Goal: Task Accomplishment & Management: Use online tool/utility

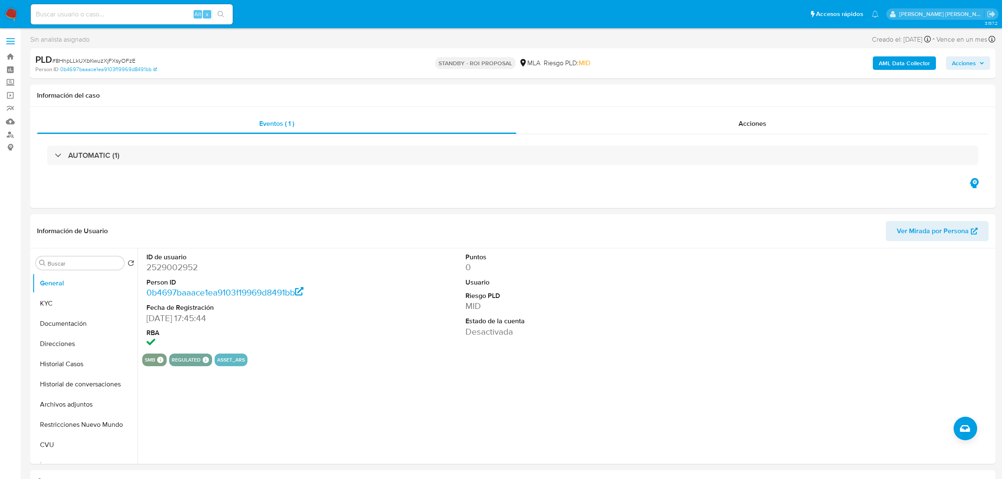
select select "10"
click at [116, 11] on input at bounding box center [132, 14] width 202 height 11
paste input "28814277"
type input "28814277"
click at [98, 5] on div "28814277 Alt s" at bounding box center [132, 14] width 202 height 20
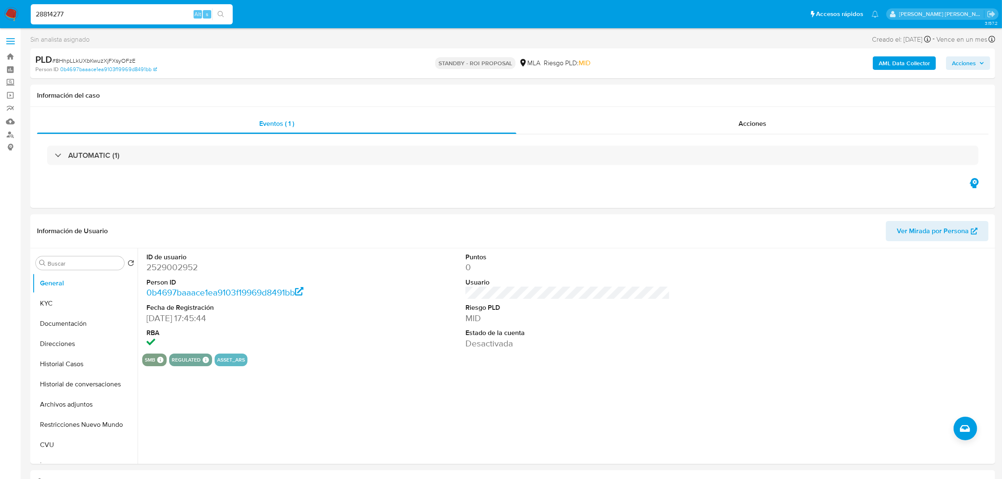
click at [87, 16] on input "28814277" at bounding box center [132, 14] width 202 height 11
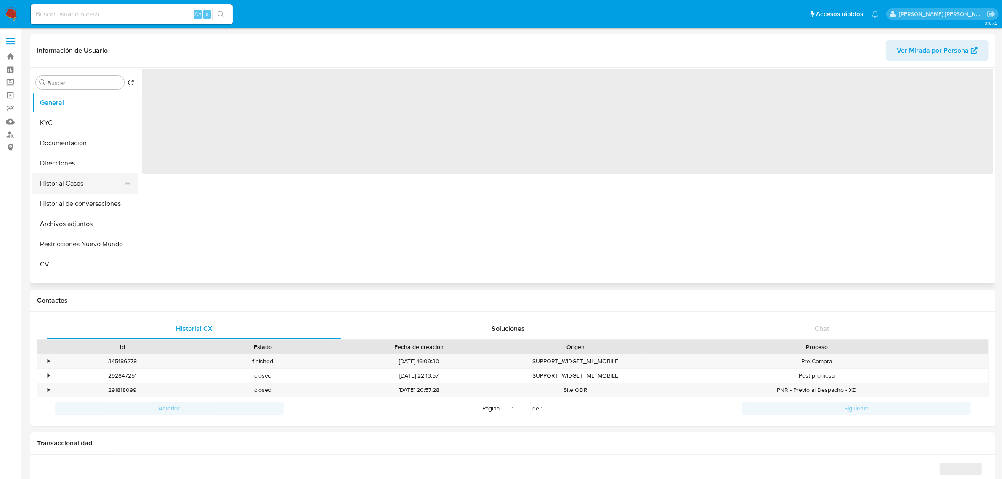
click at [76, 188] on button "Historial Casos" at bounding box center [81, 183] width 99 height 20
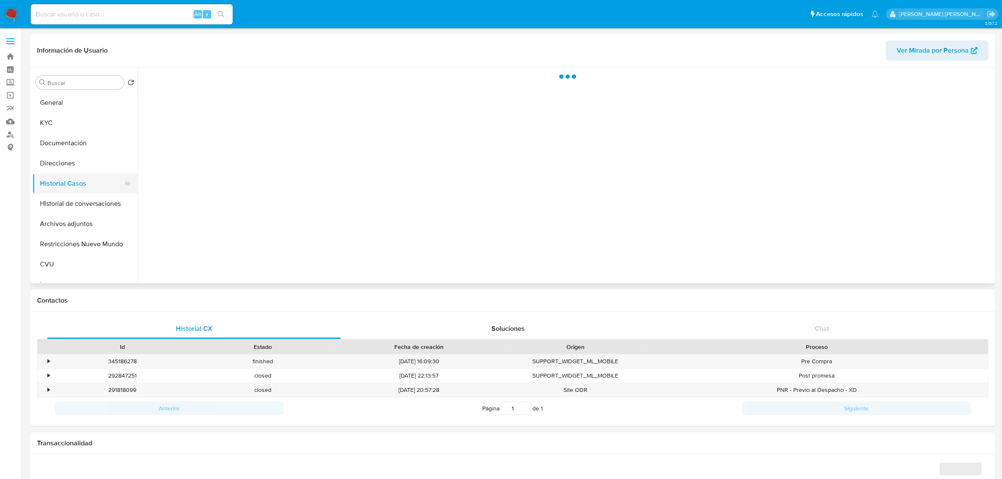
select select "10"
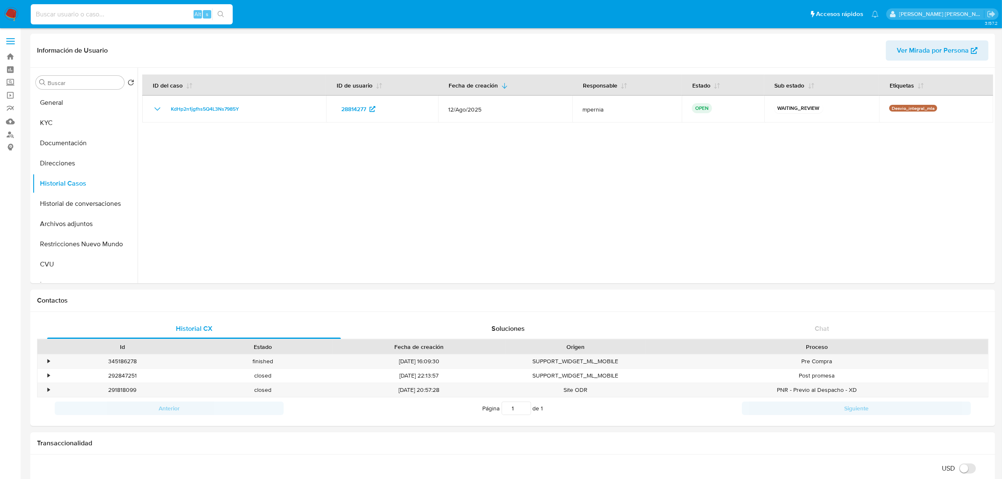
click at [61, 13] on input at bounding box center [132, 14] width 202 height 11
paste input "5663965"
type input "5663965"
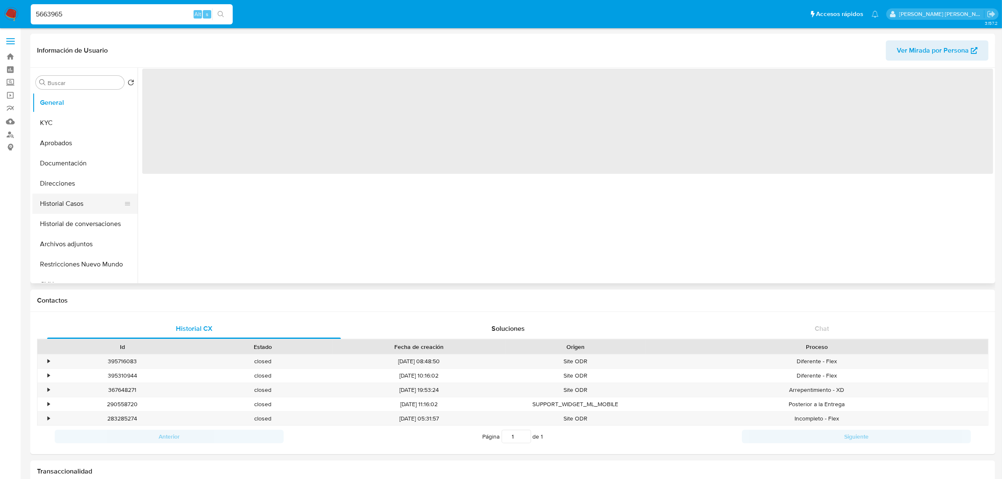
click at [69, 203] on button "Historial Casos" at bounding box center [81, 204] width 99 height 20
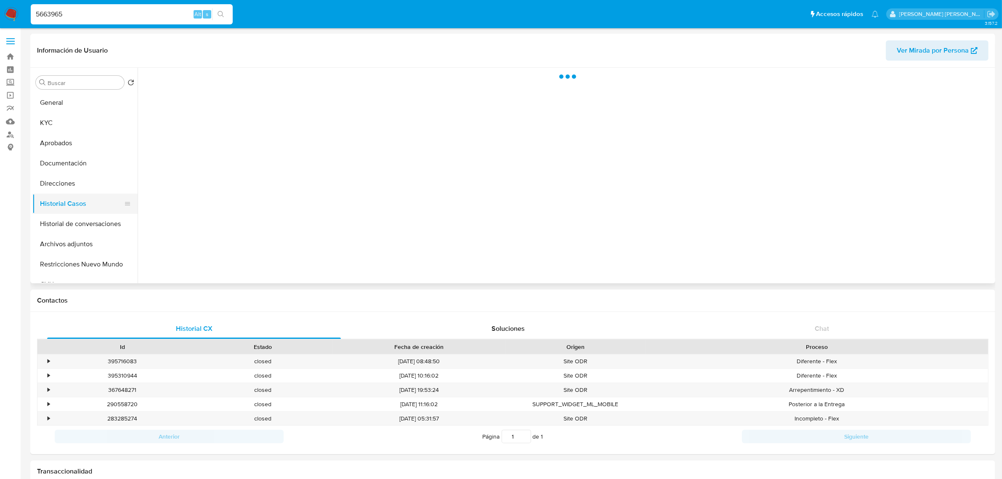
select select "10"
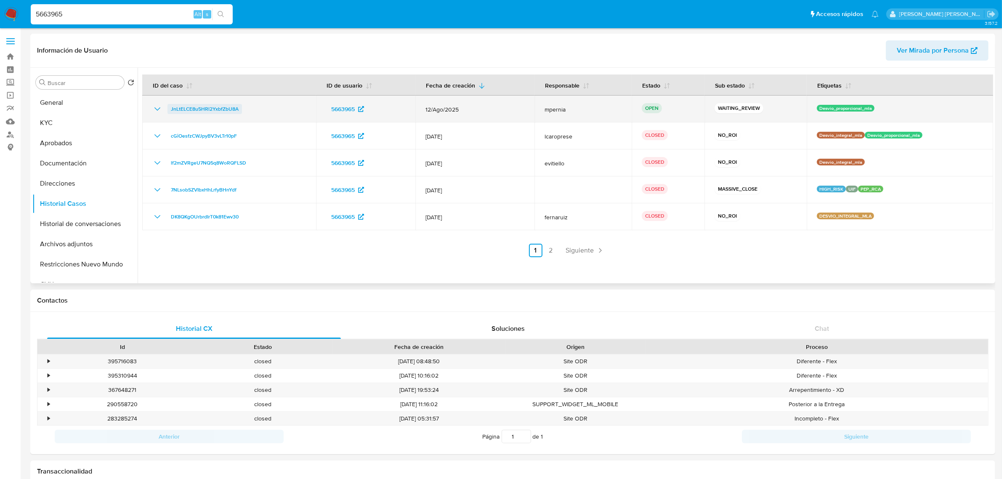
drag, startPoint x: 241, startPoint y: 109, endPoint x: 184, endPoint y: 110, distance: 56.8
click at [184, 110] on div "JnLtELCE8u5HRl2YxbfZbU8A" at bounding box center [229, 109] width 154 height 10
click at [187, 119] on td "JnLtELCE8u5HRl2YxbfZbU8A" at bounding box center [229, 109] width 174 height 27
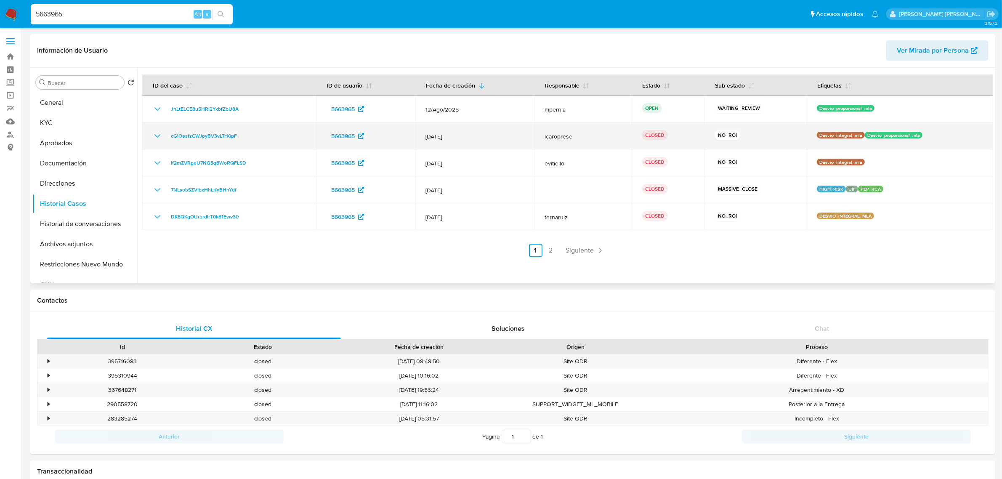
click at [234, 123] on td "cGiOesfzCWJpyBV3vLTr10pF" at bounding box center [229, 135] width 174 height 27
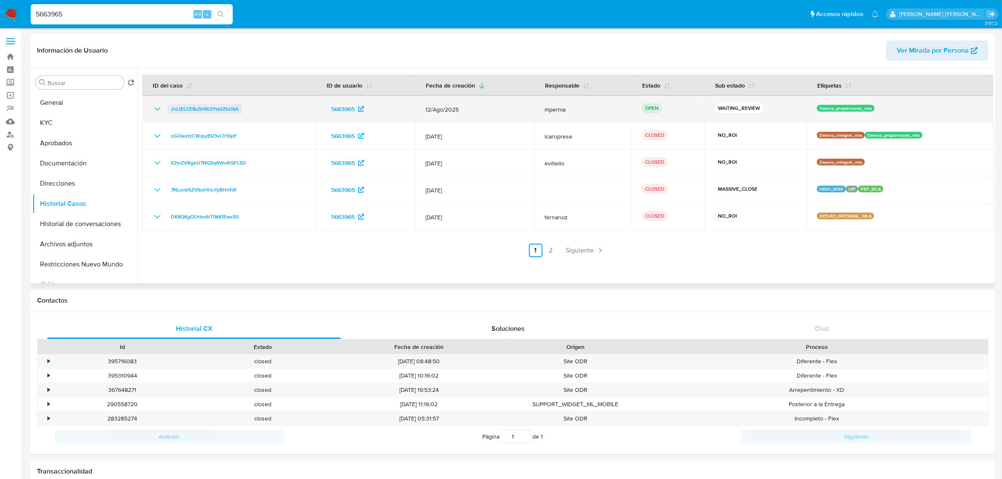
drag, startPoint x: 242, startPoint y: 106, endPoint x: 169, endPoint y: 109, distance: 73.7
click at [169, 109] on div "JnLtELCE8u5HRl2YxbfZbU8A" at bounding box center [229, 109] width 154 height 10
click at [202, 107] on span "JnLtELCE8u5HRl2YxbfZbU8A" at bounding box center [205, 109] width 68 height 10
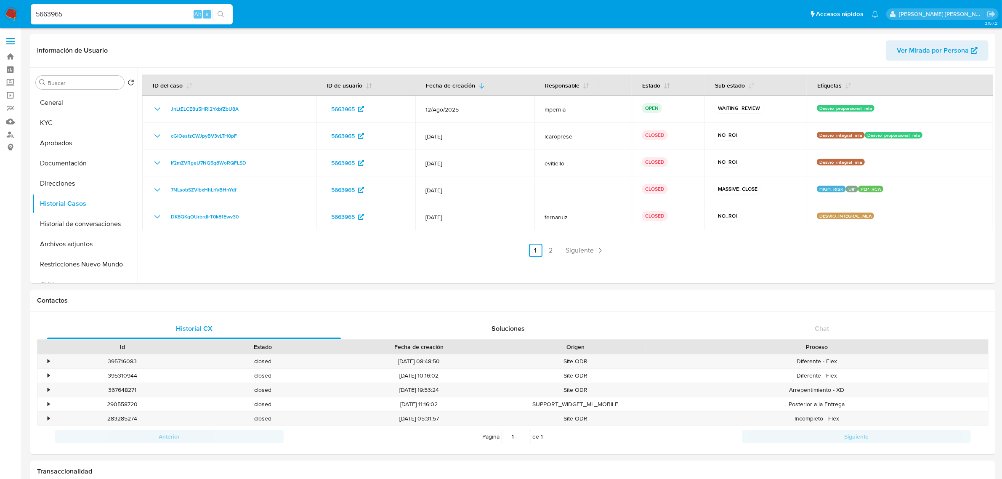
click at [50, 14] on input "5663965" at bounding box center [132, 14] width 202 height 11
paste input "41303312"
type input "41303312"
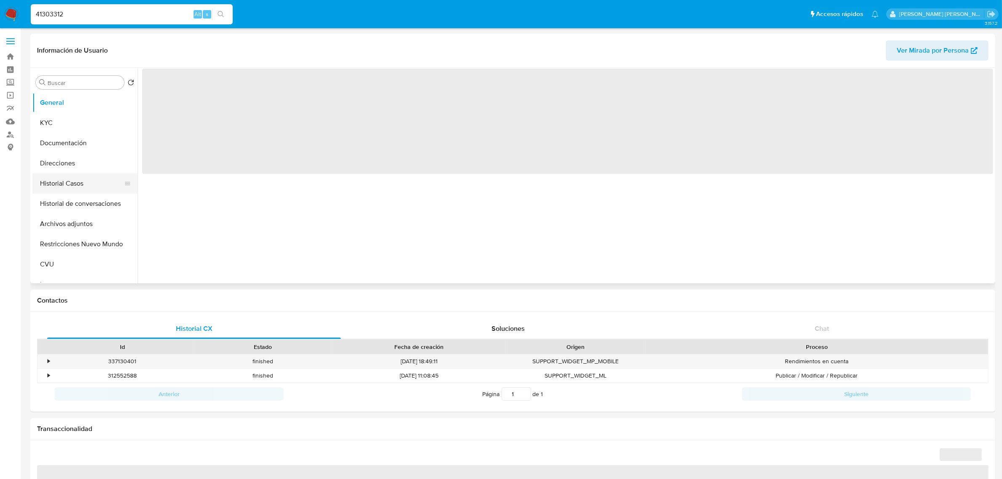
click at [59, 182] on button "Historial Casos" at bounding box center [81, 183] width 99 height 20
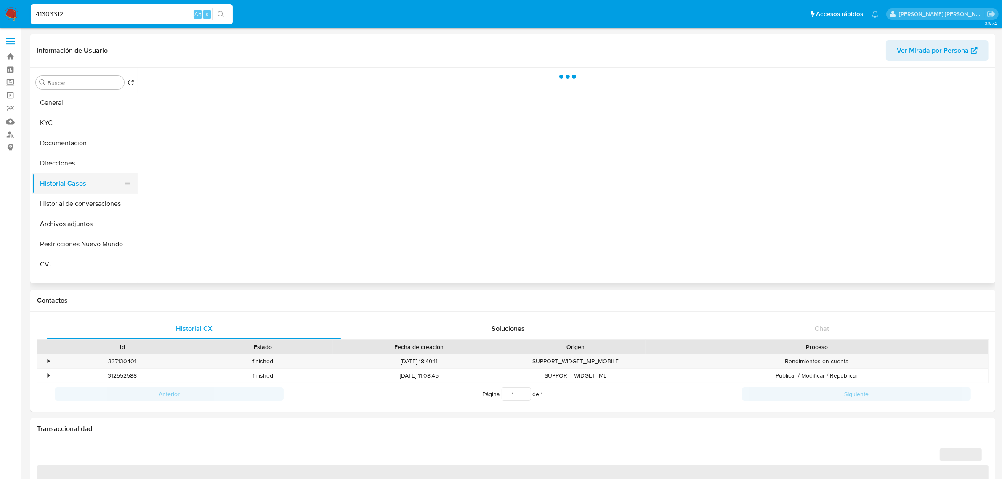
select select "10"
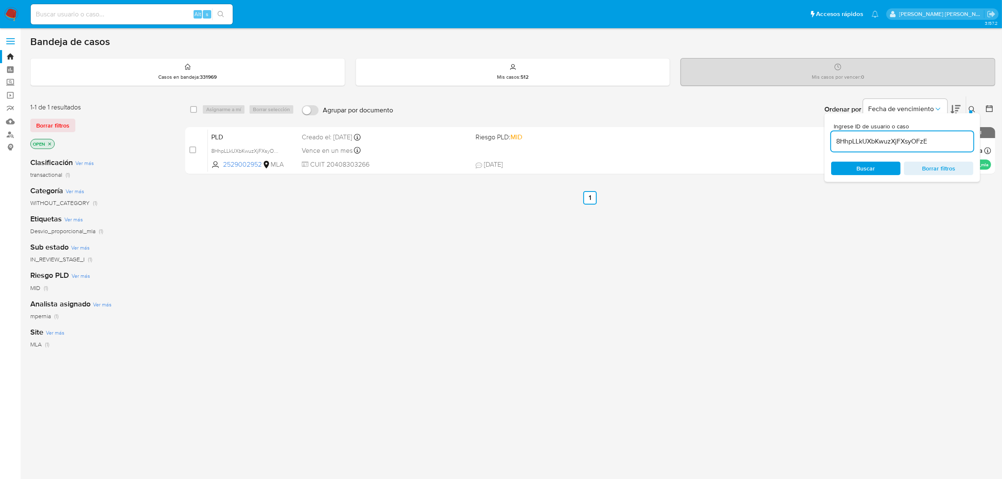
click at [874, 141] on input "8HhpLLkUXbKwuzXjFXsyOFzE" at bounding box center [902, 141] width 142 height 11
type input "JnLtELCE8u5HRl2YxbfZbU8A"
click at [190, 108] on input "checkbox" at bounding box center [193, 109] width 7 height 7
checkbox input "true"
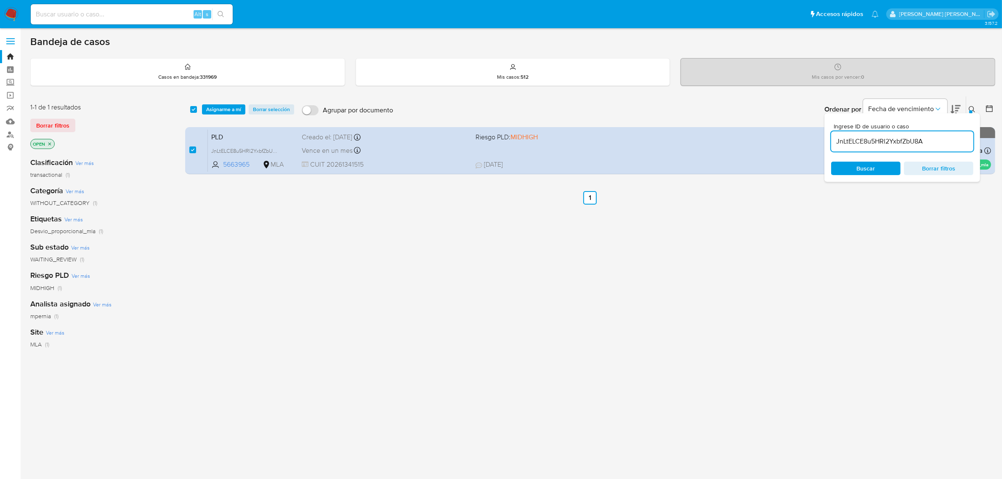
click at [221, 114] on div "select-all-cases-checkbox Asignarme a mí Borrar selección Agrupar por documento…" at bounding box center [590, 109] width 810 height 26
click at [222, 109] on span "Asignarme a mí" at bounding box center [223, 109] width 35 height 8
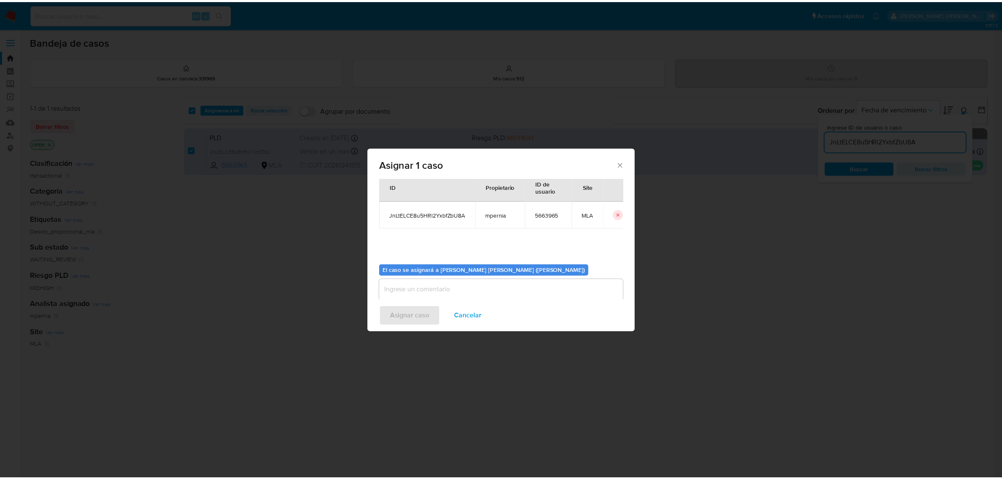
scroll to position [43, 0]
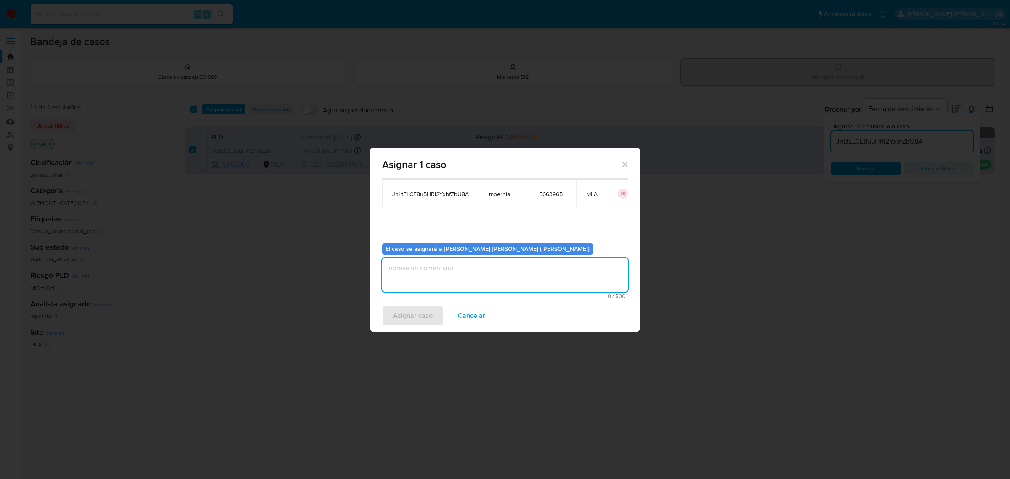
click at [502, 283] on textarea "assign-modal" at bounding box center [505, 275] width 246 height 34
type textarea "-"
click at [397, 325] on span "Asignar caso" at bounding box center [413, 315] width 40 height 19
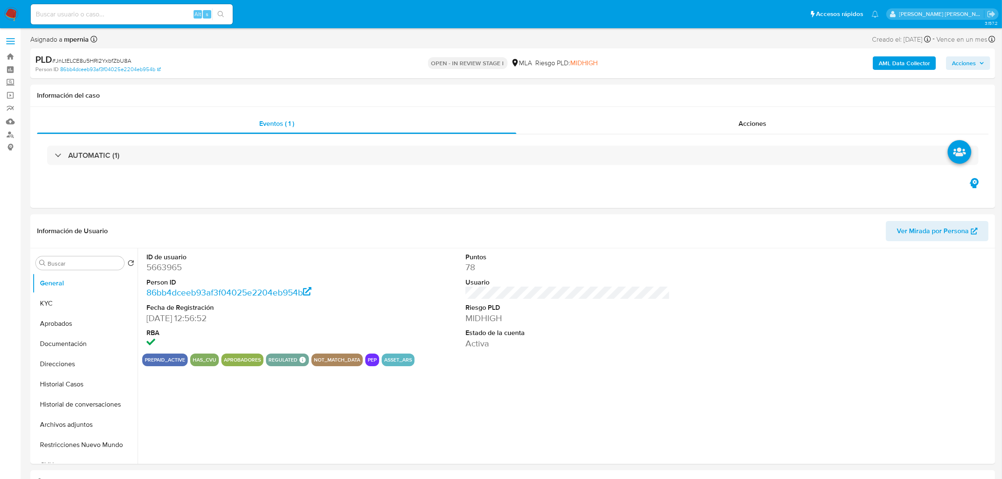
select select "10"
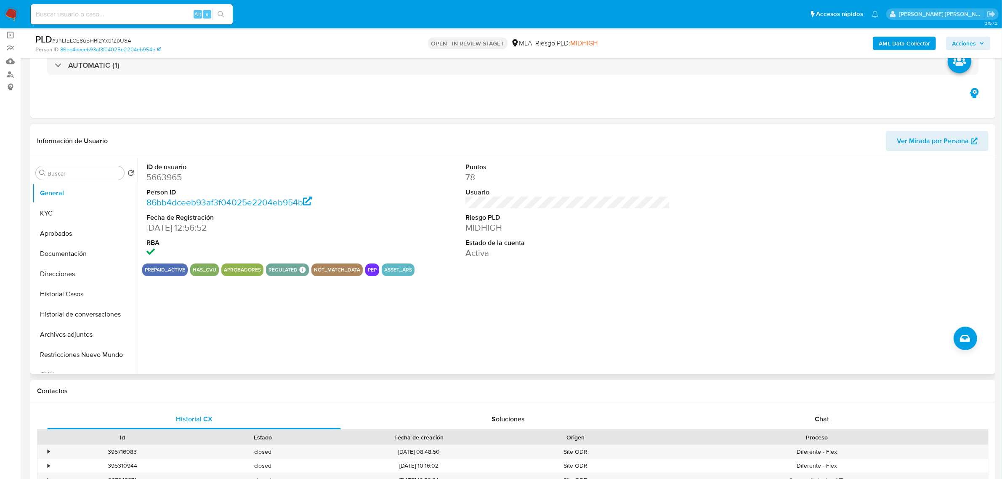
scroll to position [158, 0]
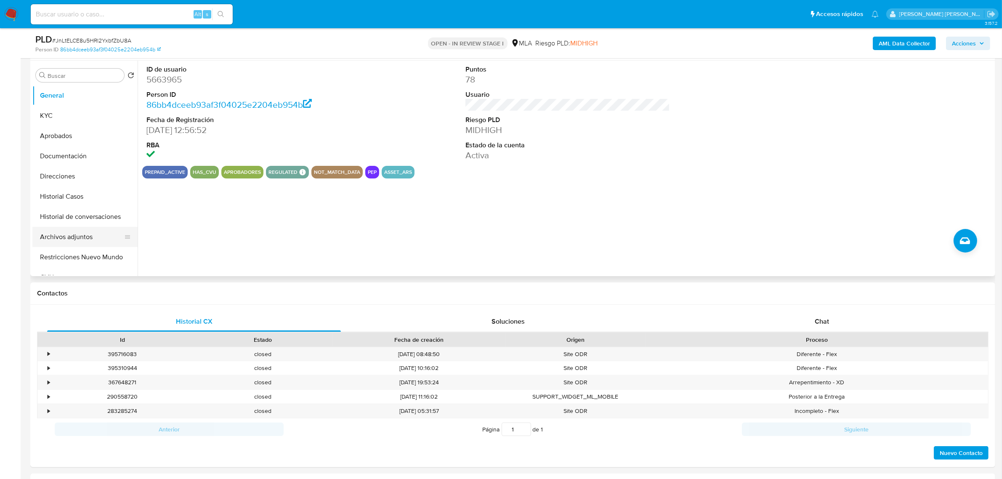
click at [72, 232] on button "Archivos adjuntos" at bounding box center [81, 237] width 99 height 20
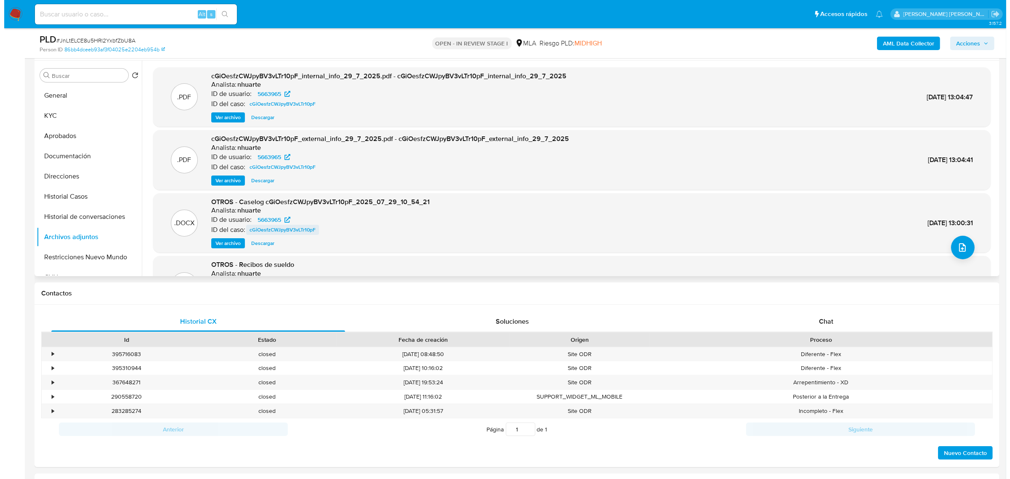
scroll to position [53, 0]
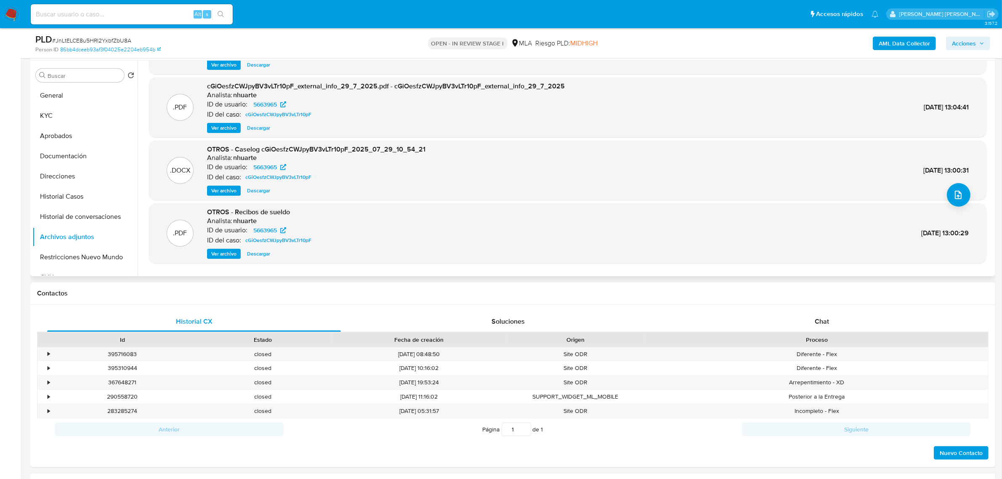
click at [230, 194] on span "Ver archivo" at bounding box center [223, 190] width 25 height 8
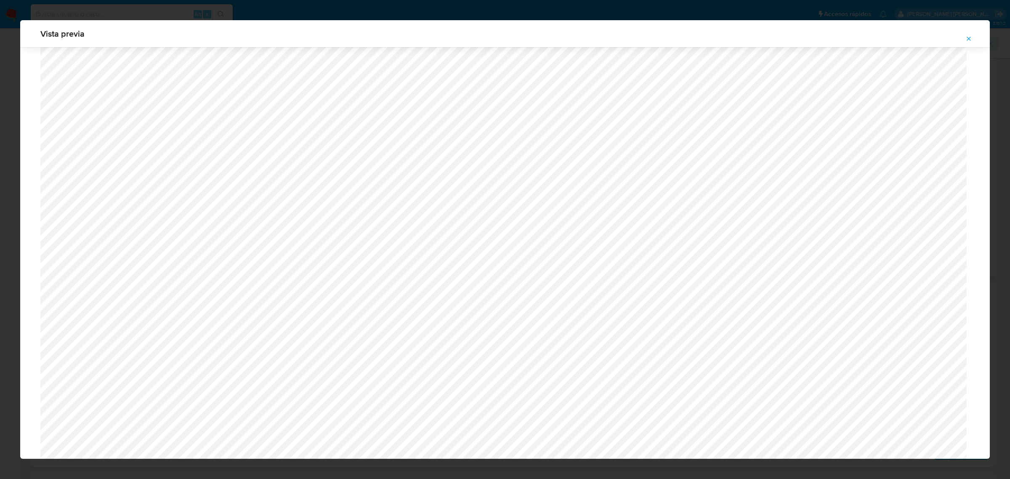
scroll to position [141, 0]
click at [967, 37] on icon "Attachment preview" at bounding box center [969, 38] width 7 height 7
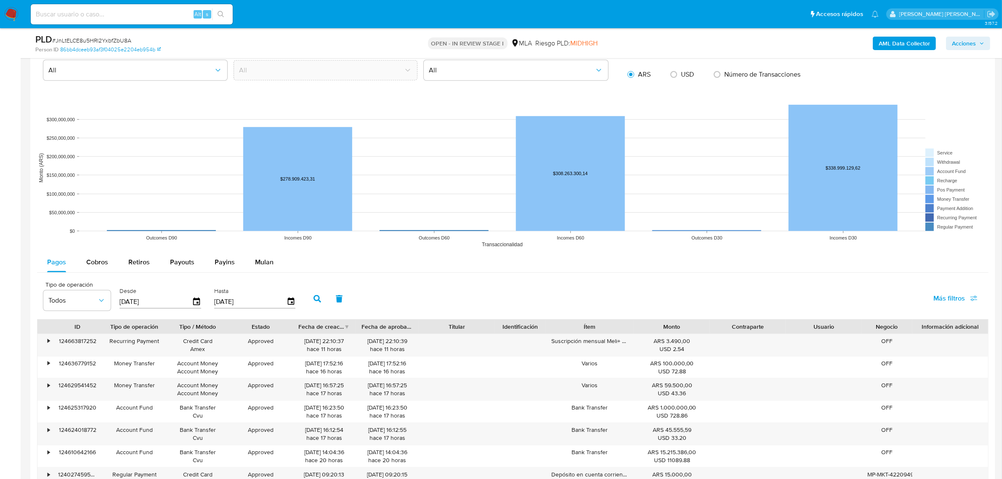
scroll to position [751, 0]
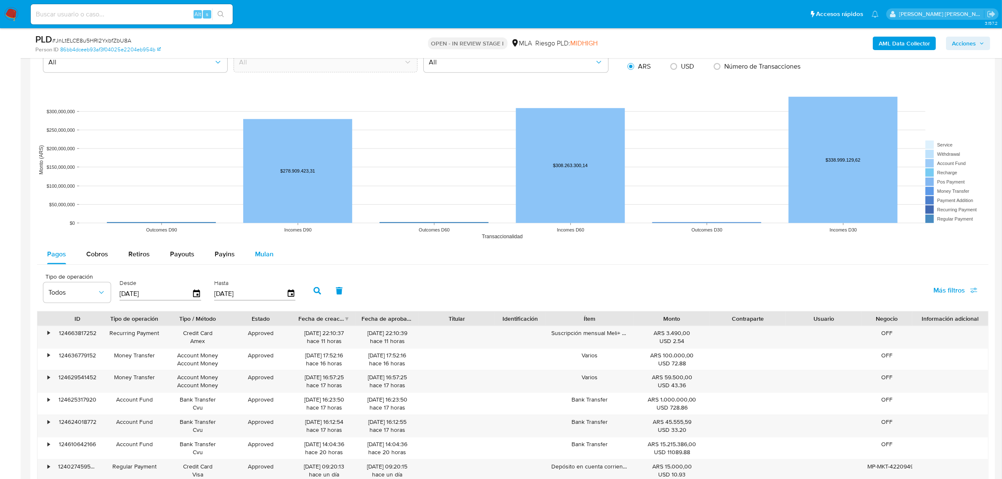
drag, startPoint x: 257, startPoint y: 258, endPoint x: 264, endPoint y: 263, distance: 8.4
click at [257, 258] on span "Mulan" at bounding box center [264, 254] width 19 height 10
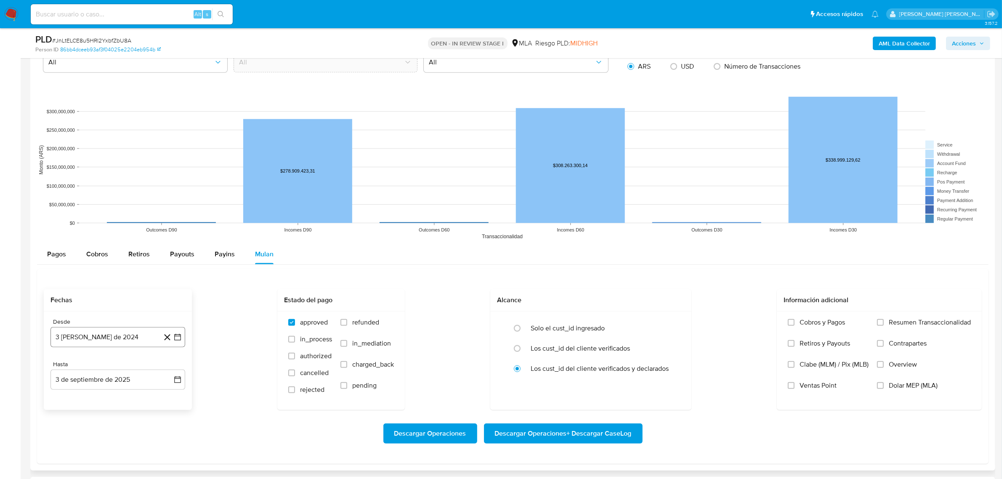
click at [98, 337] on button "3 de agosto de 2024" at bounding box center [118, 337] width 135 height 20
click at [109, 205] on span "agosto 2024" at bounding box center [114, 209] width 38 height 8
click at [169, 202] on icon "Año siguiente" at bounding box center [168, 199] width 10 height 10
click at [75, 278] on button "jul" at bounding box center [81, 277] width 24 height 13
click at [82, 240] on button "1" at bounding box center [83, 240] width 13 height 13
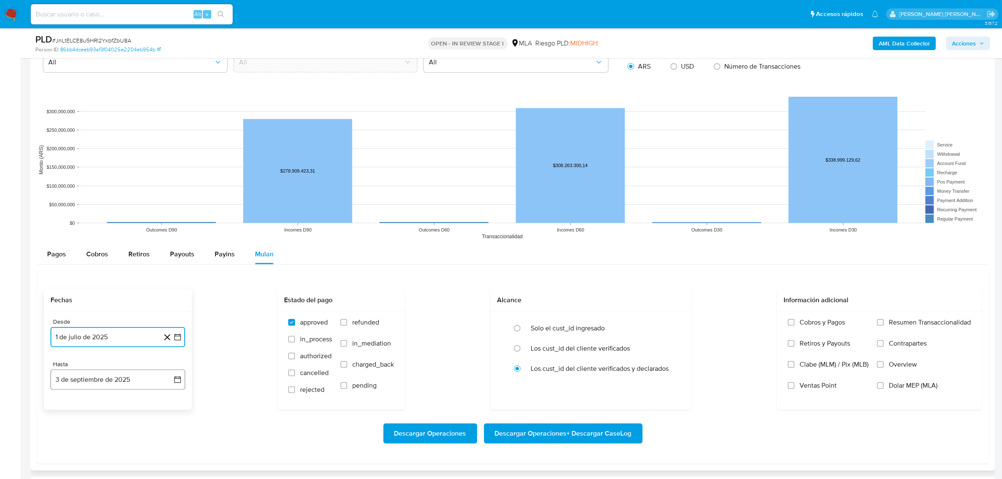
click at [125, 381] on button "3 de septiembre de 2025" at bounding box center [118, 380] width 135 height 20
click at [64, 256] on icon "Mes anterior" at bounding box center [66, 252] width 10 height 10
click at [170, 348] on button "31" at bounding box center [168, 349] width 13 height 13
click at [350, 325] on label "refunded" at bounding box center [367, 328] width 53 height 21
click at [347, 325] on input "refunded" at bounding box center [344, 322] width 7 height 7
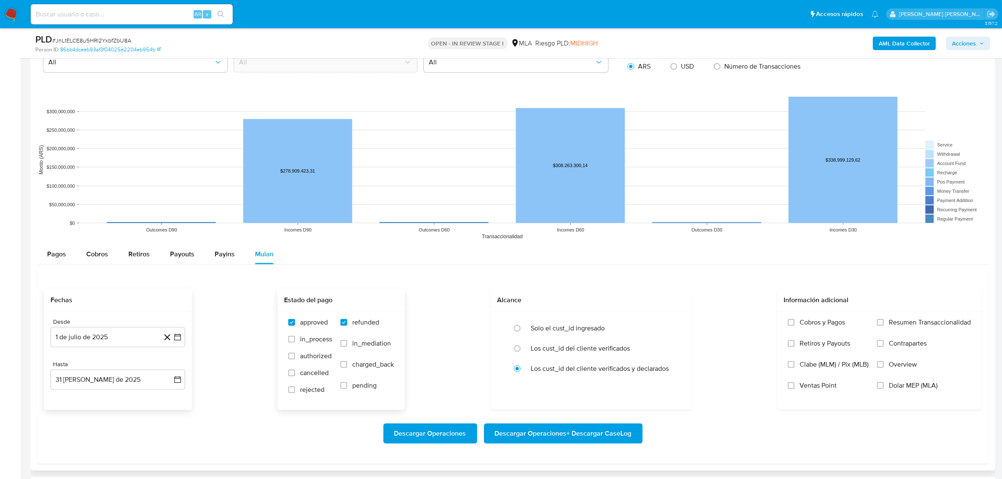
checkbox input "true"
click at [883, 388] on input "Dolar MEP (MLA)" at bounding box center [880, 385] width 7 height 7
click at [512, 441] on span "Descargar Operaciones + Descargar CaseLog" at bounding box center [563, 433] width 137 height 19
